Goal: Browse casually

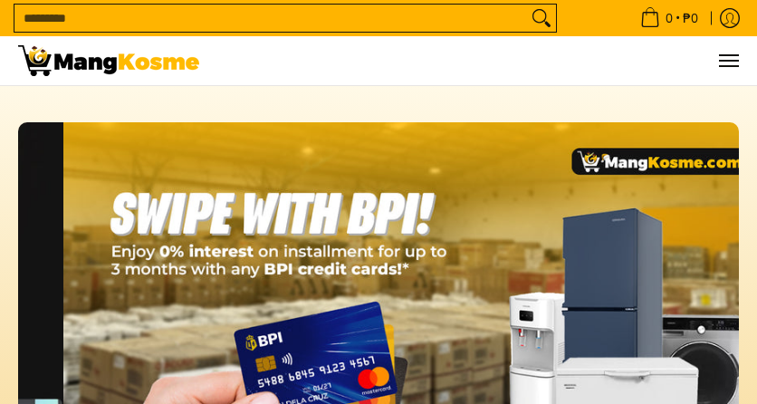
scroll to position [0, 2163]
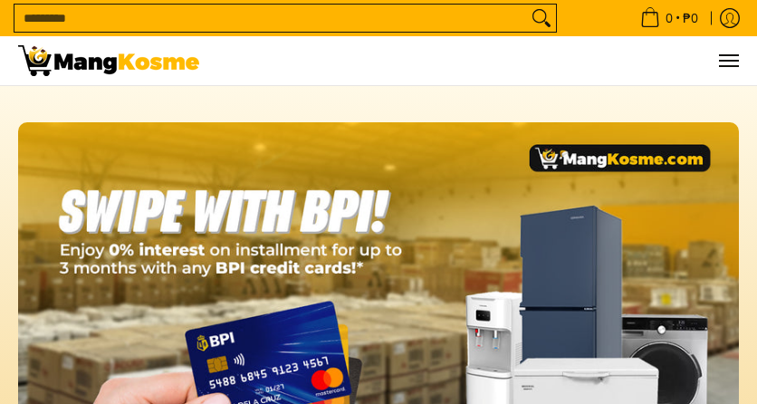
click at [316, 384] on link at bounding box center [407, 341] width 779 height 439
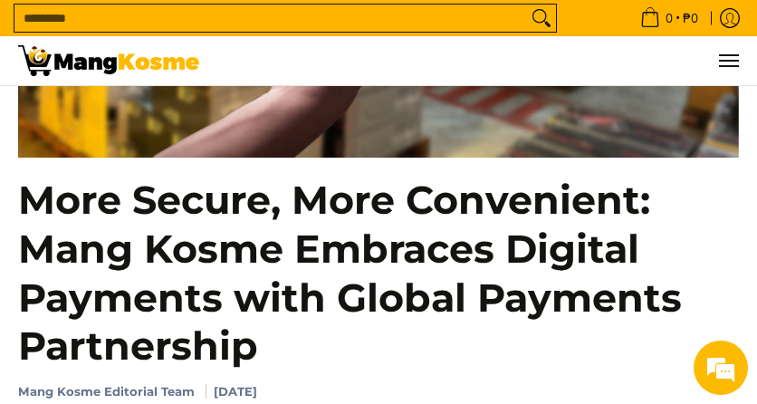
scroll to position [543, 0]
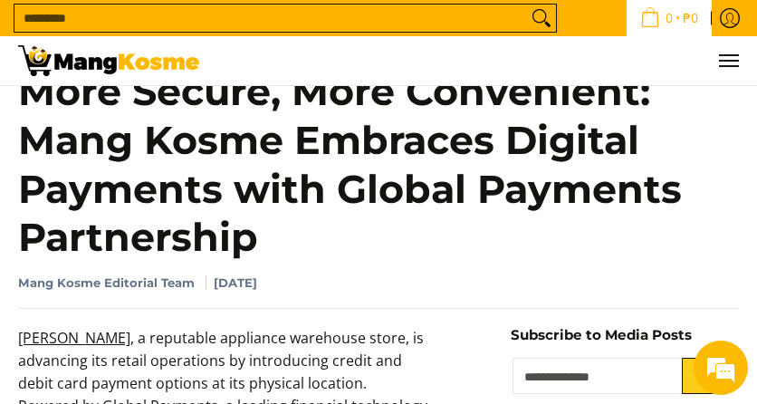
click at [642, 13] on icon "Cart" at bounding box center [649, 20] width 15 height 14
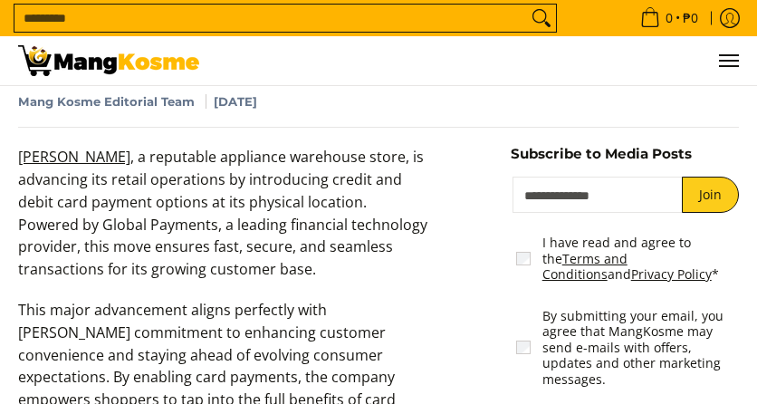
scroll to position [362, 0]
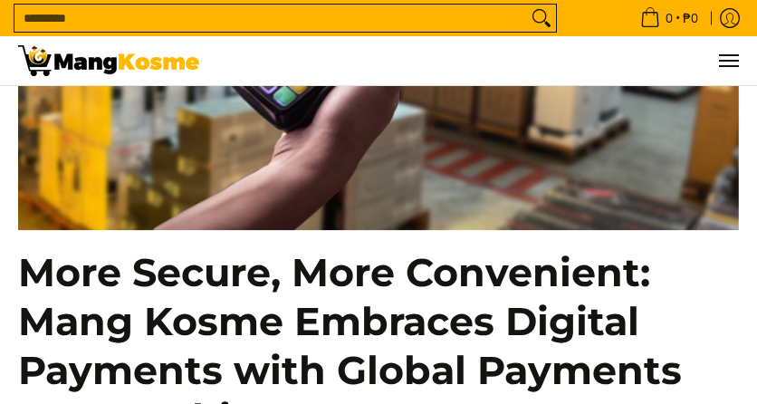
click at [63, 58] on img at bounding box center [108, 60] width 181 height 31
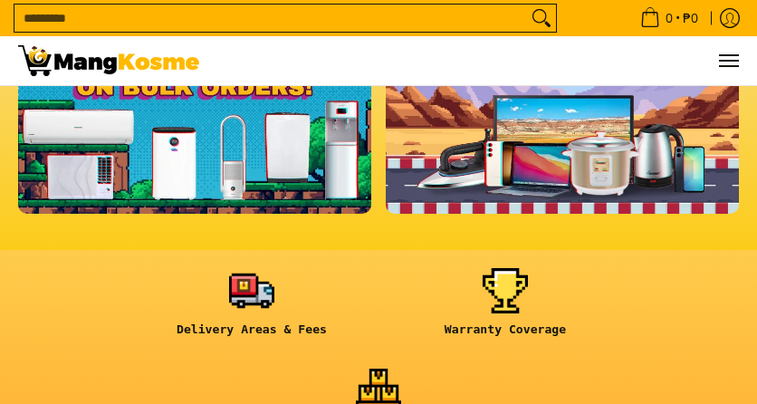
scroll to position [453, 0]
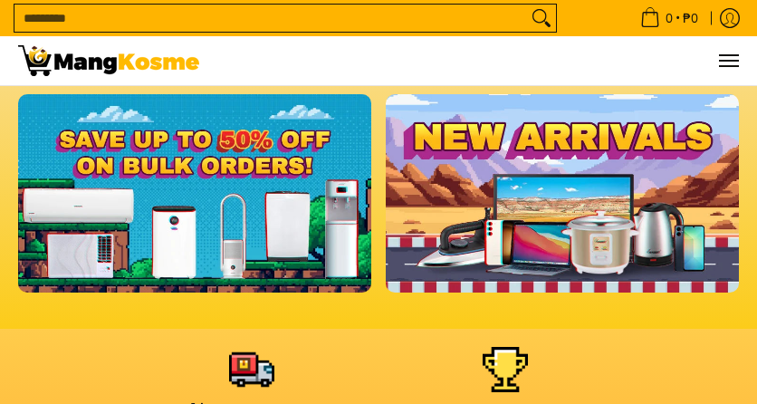
click at [309, 155] on link at bounding box center [194, 192] width 353 height 197
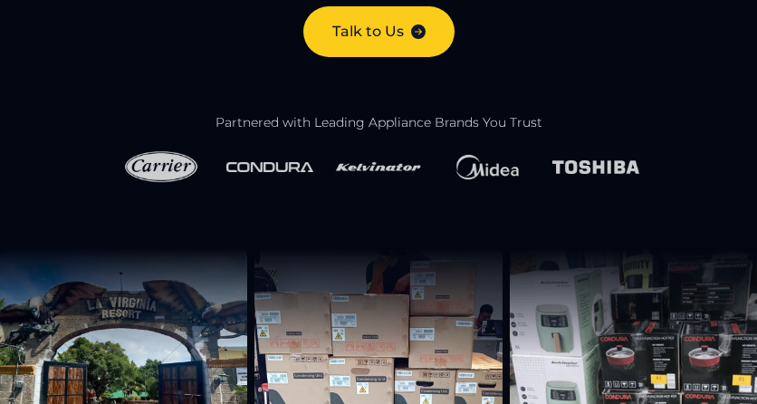
scroll to position [362, 0]
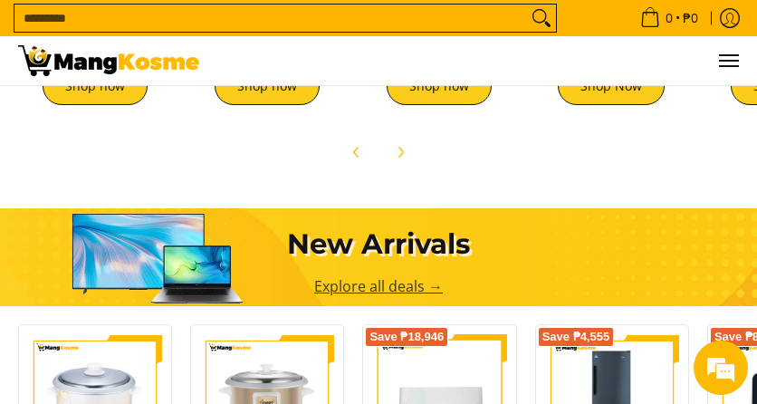
click at [414, 282] on link "Explore all deals →" at bounding box center [378, 286] width 129 height 20
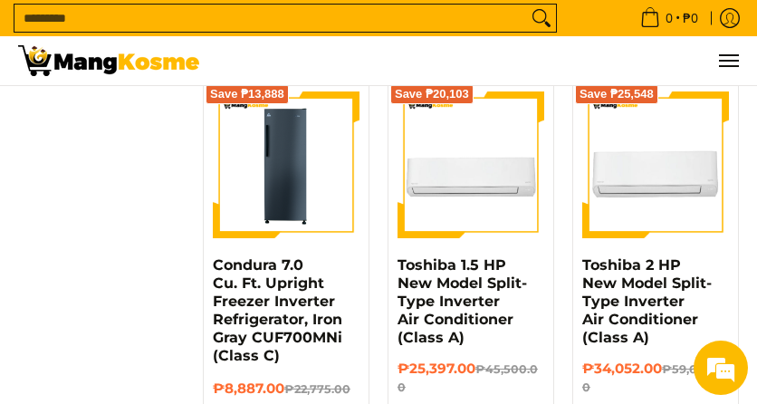
scroll to position [2098, 0]
